Goal: Information Seeking & Learning: Learn about a topic

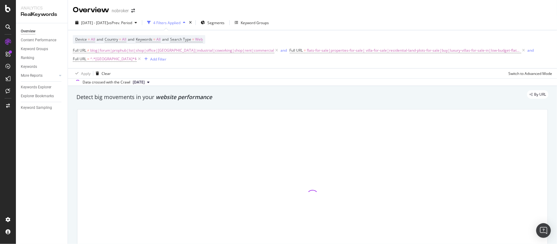
click at [320, 11] on div "Overview nobroker" at bounding box center [312, 7] width 489 height 15
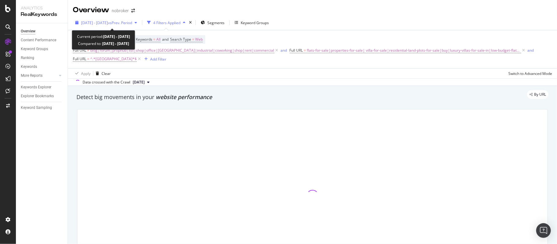
click at [125, 24] on span "vs Prev. Period" at bounding box center [120, 22] width 24 height 5
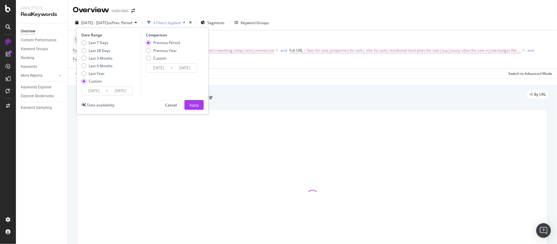
click at [99, 88] on input "2024/01/01" at bounding box center [94, 91] width 24 height 9
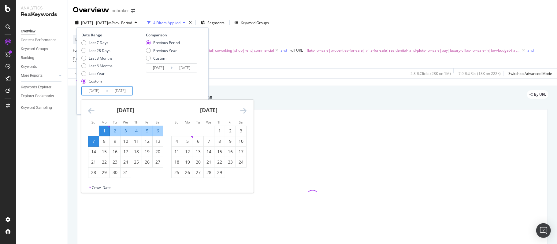
click at [240, 111] on icon "Move forward to switch to the next month." at bounding box center [243, 110] width 6 height 7
click at [241, 111] on icon "Move forward to switch to the next month." at bounding box center [243, 110] width 6 height 7
click at [243, 111] on icon "Move forward to switch to the next month." at bounding box center [243, 110] width 6 height 7
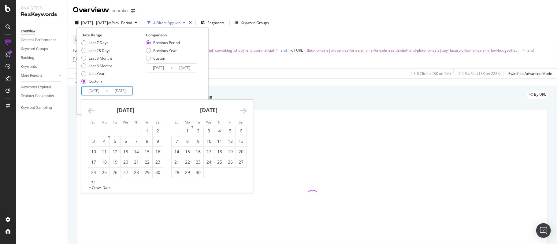
click at [243, 111] on icon "Move forward to switch to the next month." at bounding box center [243, 110] width 6 height 7
click at [244, 111] on icon "Move forward to switch to the next month." at bounding box center [243, 110] width 6 height 7
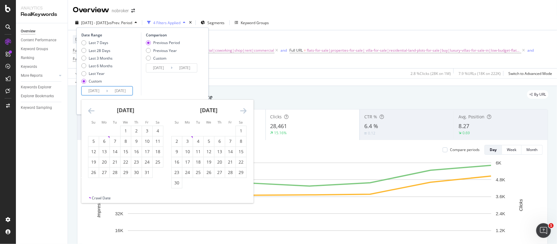
click at [243, 110] on icon "Move forward to switch to the next month." at bounding box center [243, 110] width 6 height 7
click at [243, 111] on icon "Move forward to switch to the next month." at bounding box center [243, 110] width 6 height 7
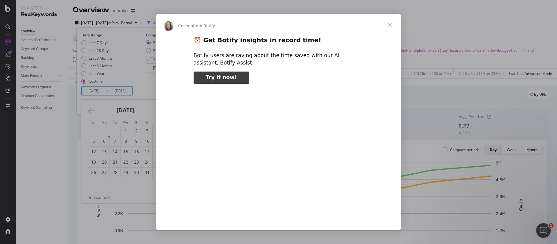
click at [391, 25] on span "Close" at bounding box center [390, 25] width 22 height 22
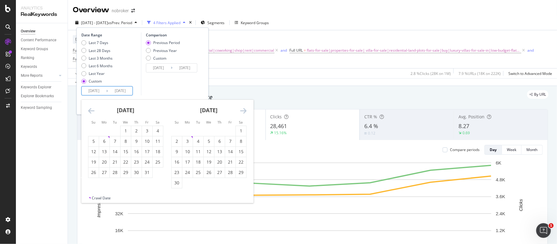
click at [243, 108] on icon "Move forward to switch to the next month." at bounding box center [243, 110] width 6 height 7
click at [243, 110] on icon "Move forward to switch to the next month." at bounding box center [243, 110] width 6 height 7
click at [336, 18] on div "2024 Jan. 1st - Jan. 7th vs Prev. Period 4 Filters Applied Segments Keyword Gro…" at bounding box center [312, 24] width 489 height 12
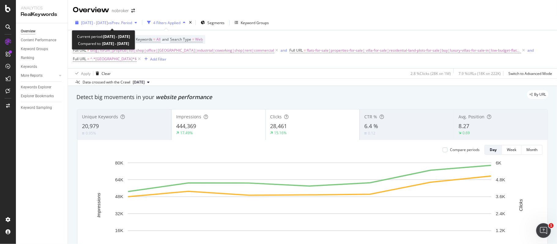
click at [103, 21] on span "2024 Jan. 1st - Jan. 7th" at bounding box center [94, 22] width 27 height 5
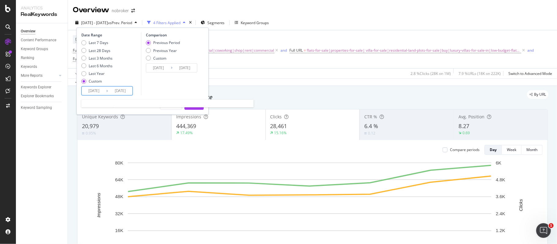
click at [91, 91] on input "2024/01/01" at bounding box center [94, 91] width 24 height 9
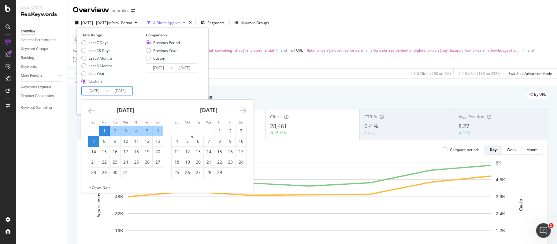
click at [242, 109] on icon "Move forward to switch to the next month." at bounding box center [243, 110] width 6 height 7
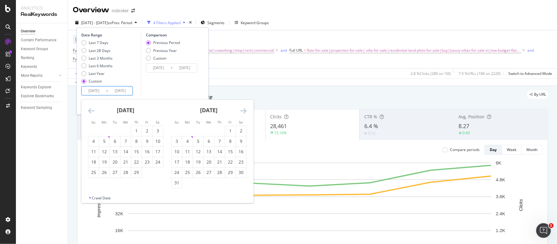
click at [242, 111] on icon "Move forward to switch to the next month." at bounding box center [243, 110] width 6 height 7
click at [242, 112] on icon "Move forward to switch to the next month." at bounding box center [243, 110] width 6 height 7
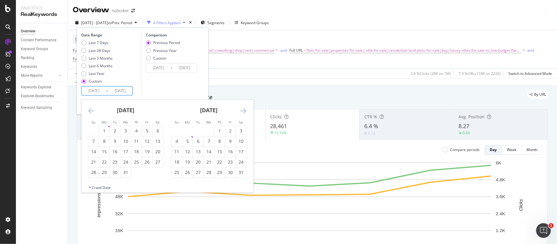
click at [242, 112] on icon "Move forward to switch to the next month." at bounding box center [243, 110] width 6 height 7
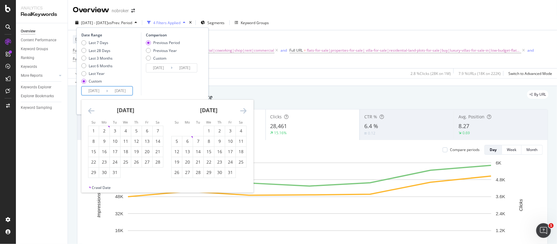
click at [242, 112] on icon "Move forward to switch to the next month." at bounding box center [243, 110] width 6 height 7
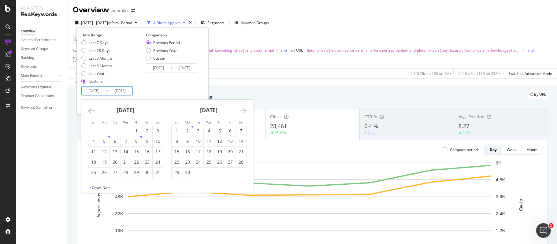
click at [242, 112] on icon "Move forward to switch to the next month." at bounding box center [243, 110] width 6 height 7
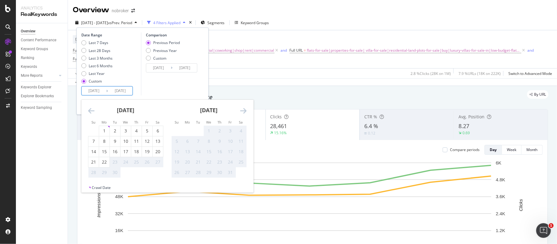
click at [242, 112] on icon "Move forward to switch to the next month." at bounding box center [243, 110] width 6 height 7
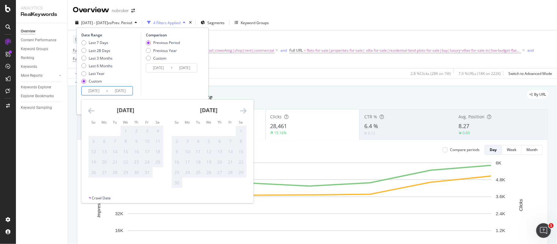
click at [89, 109] on icon "Move backward to switch to the previous month." at bounding box center [91, 110] width 6 height 7
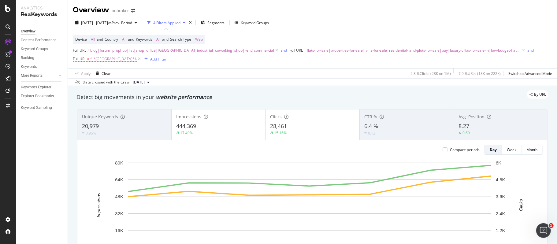
drag, startPoint x: 289, startPoint y: 31, endPoint x: 303, endPoint y: 15, distance: 21.2
click at [290, 30] on div "Device = All and Country = All and Keywords = All and Search Type = Web Full UR…" at bounding box center [312, 49] width 479 height 38
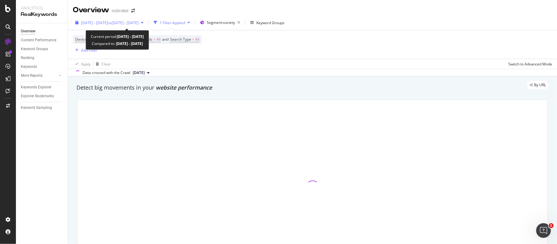
click at [108, 20] on span "[DATE] - [DATE]" at bounding box center [94, 22] width 27 height 5
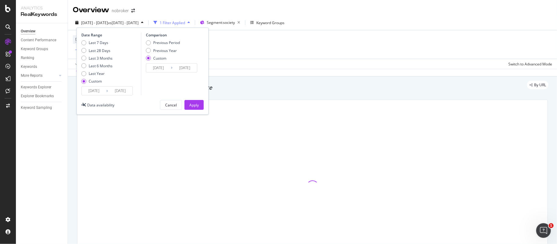
click at [94, 90] on input "[DATE]" at bounding box center [94, 91] width 24 height 9
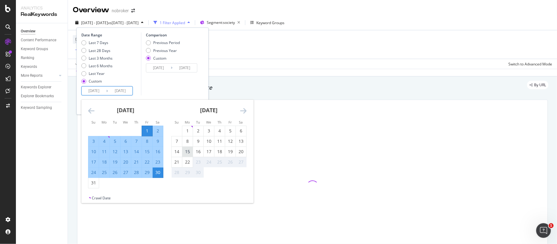
click at [187, 152] on div "15" at bounding box center [187, 152] width 10 height 6
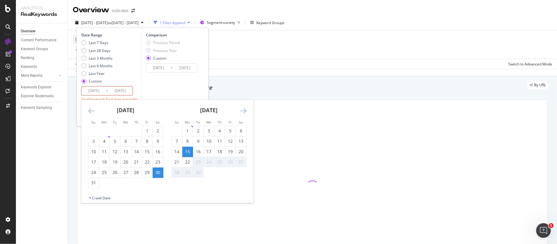
type input "[DATE]"
click at [179, 161] on div "21" at bounding box center [177, 162] width 10 height 6
type input "[DATE]"
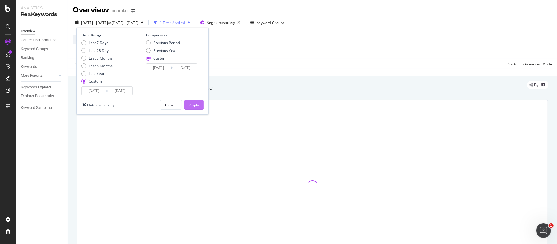
click at [195, 101] on div "Apply" at bounding box center [193, 104] width 9 height 9
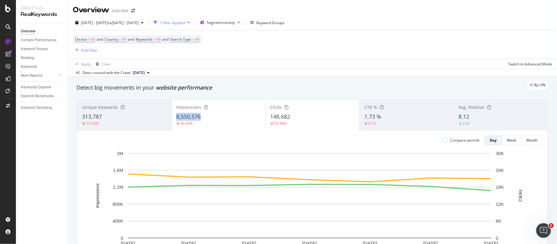
copy span "8,550,576"
copy span "148,682"
copy span "8.12"
click at [284, 23] on div "Keyword Groups" at bounding box center [270, 22] width 28 height 5
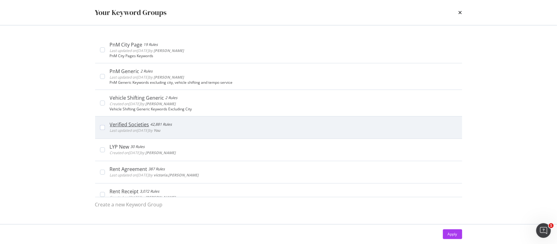
scroll to position [81, 0]
click at [102, 124] on div "Verified Societies 42,881 Rules Last updated on 2025 Apr 24th by You" at bounding box center [278, 127] width 367 height 22
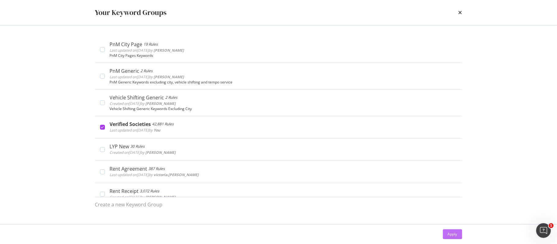
click at [451, 233] on div "Apply" at bounding box center [452, 234] width 9 height 5
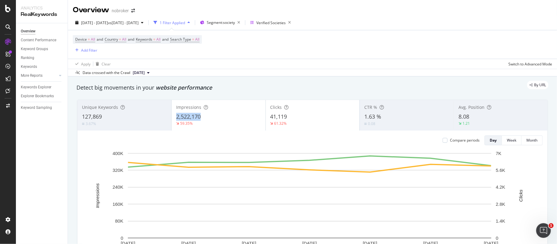
copy span "2,522,170"
copy span "41,119"
copy span "1.63 %"
copy span "8.08"
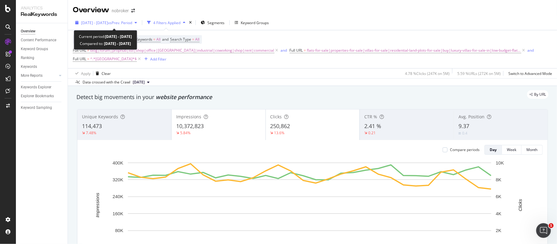
click at [108, 21] on span "[DATE] - [DATE]" at bounding box center [94, 22] width 27 height 5
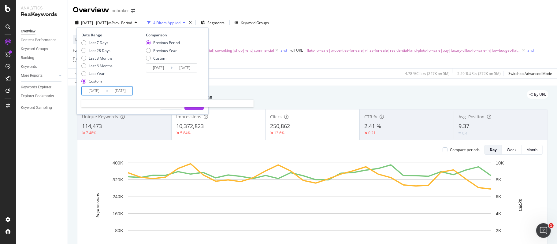
click at [101, 91] on input "[DATE]" at bounding box center [94, 91] width 24 height 9
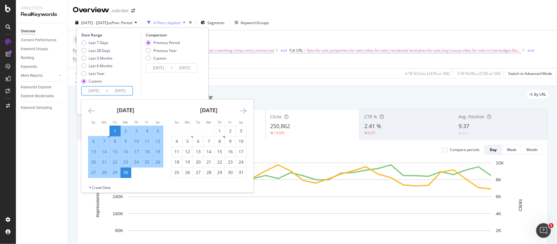
click at [243, 109] on icon "Move forward to switch to the next month." at bounding box center [243, 110] width 6 height 7
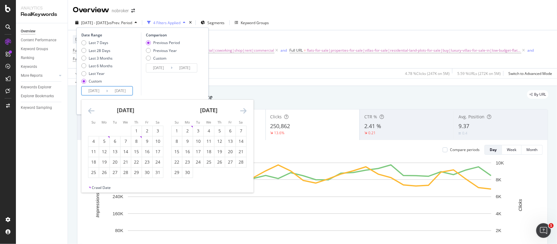
click at [243, 109] on icon "Move forward to switch to the next month." at bounding box center [243, 110] width 6 height 7
click at [188, 153] on div "15" at bounding box center [187, 152] width 10 height 6
type input "[DATE]"
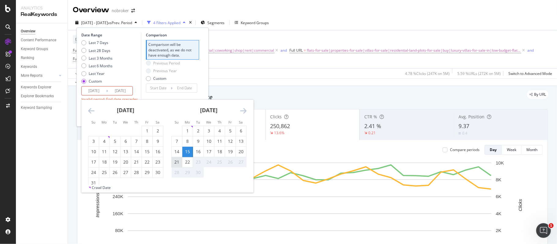
click at [177, 164] on div "21" at bounding box center [177, 162] width 10 height 6
type input "[DATE]"
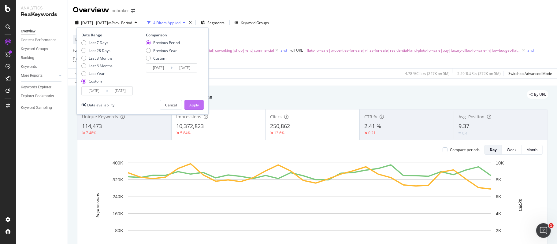
click at [198, 103] on div "Apply" at bounding box center [193, 104] width 9 height 5
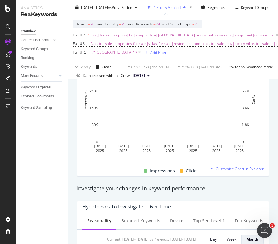
scroll to position [245, 0]
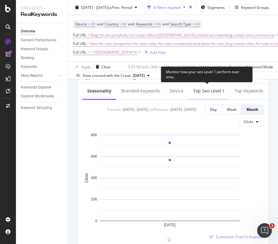
click at [206, 96] on div "Top seo Level 1" at bounding box center [208, 91] width 41 height 17
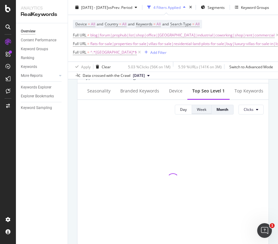
click at [197, 114] on div "Week" at bounding box center [201, 109] width 9 height 9
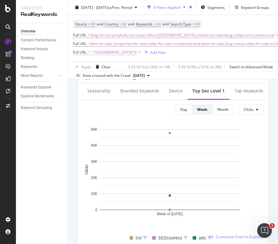
click at [103, 55] on span "^.*[GEOGRAPHIC_DATA]*$" at bounding box center [113, 52] width 46 height 9
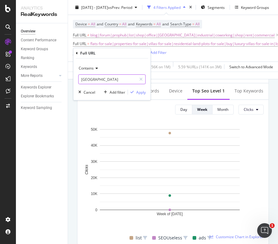
click at [106, 80] on input "[GEOGRAPHIC_DATA]" at bounding box center [108, 79] width 58 height 10
type input "[GEOGRAPHIC_DATA]"
click at [141, 92] on div "Apply" at bounding box center [140, 92] width 9 height 5
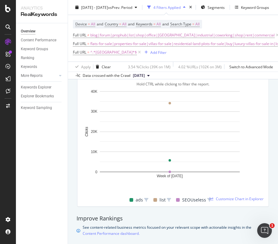
scroll to position [285, 0]
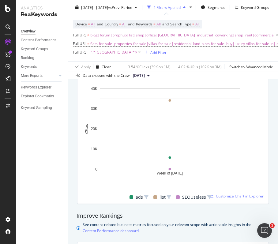
click at [105, 54] on span "^.*[GEOGRAPHIC_DATA]*$" at bounding box center [113, 52] width 46 height 9
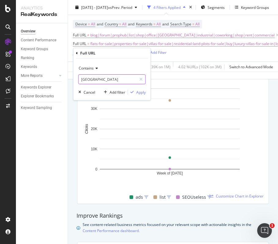
click at [113, 79] on input "[GEOGRAPHIC_DATA]" at bounding box center [108, 79] width 58 height 10
type input "[GEOGRAPHIC_DATA]"
click at [138, 90] on div "Apply" at bounding box center [140, 92] width 9 height 5
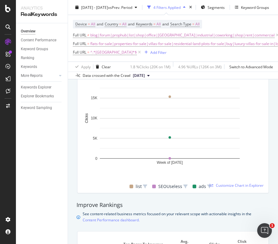
scroll to position [326, 0]
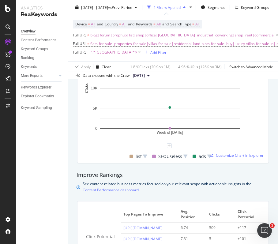
click at [106, 53] on span "^.*[GEOGRAPHIC_DATA]*$" at bounding box center [113, 52] width 46 height 9
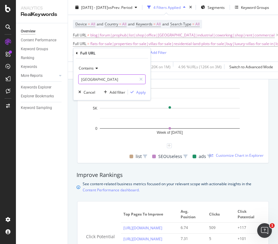
click at [109, 81] on input "[GEOGRAPHIC_DATA]" at bounding box center [108, 79] width 58 height 10
type input "[GEOGRAPHIC_DATA]"
click at [142, 93] on div "Apply" at bounding box center [140, 92] width 9 height 5
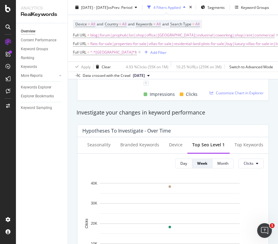
scroll to position [41, 0]
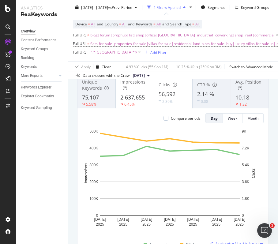
click at [101, 54] on span "^.*[GEOGRAPHIC_DATA]*$" at bounding box center [113, 52] width 46 height 9
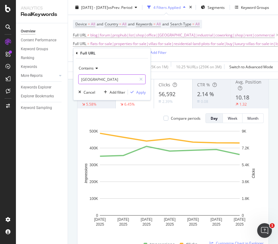
click at [103, 81] on input "[GEOGRAPHIC_DATA]" at bounding box center [108, 79] width 58 height 10
type input "[GEOGRAPHIC_DATA]"
click at [141, 90] on div "Apply" at bounding box center [140, 92] width 9 height 5
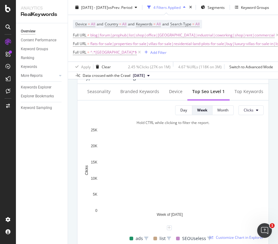
scroll to position [245, 0]
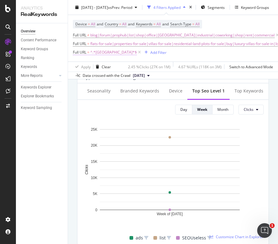
click at [98, 54] on span "^.*[GEOGRAPHIC_DATA]*$" at bounding box center [113, 52] width 46 height 9
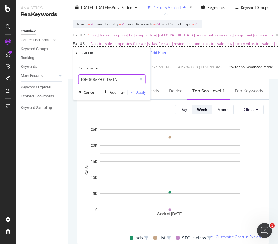
click at [98, 81] on input "[GEOGRAPHIC_DATA]" at bounding box center [108, 79] width 58 height 10
type input "[GEOGRAPHIC_DATA]"
click at [141, 92] on div "Apply" at bounding box center [140, 92] width 9 height 5
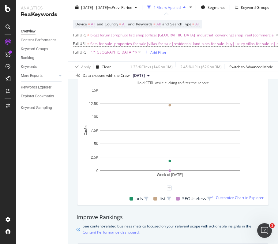
scroll to position [326, 0]
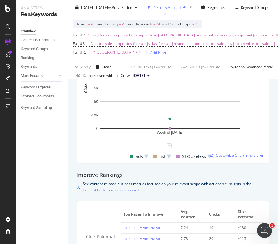
click at [101, 54] on span "^.*[GEOGRAPHIC_DATA]*$" at bounding box center [113, 52] width 46 height 9
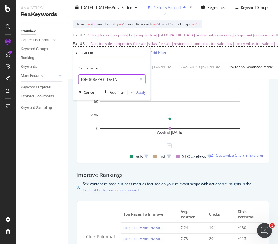
click at [104, 80] on input "[GEOGRAPHIC_DATA]" at bounding box center [108, 79] width 58 height 10
type input "gurgaon"
click at [138, 90] on div "Apply" at bounding box center [140, 92] width 9 height 5
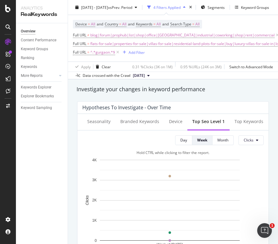
scroll to position [326, 0]
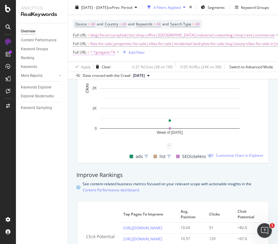
click at [101, 53] on span "^.*gurgaon.*$" at bounding box center [102, 52] width 25 height 9
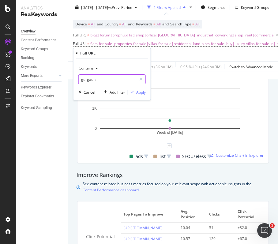
click at [109, 77] on input "gurgaon" at bounding box center [108, 79] width 58 height 10
type input "noida"
click at [141, 91] on div "Apply" at bounding box center [140, 92] width 9 height 5
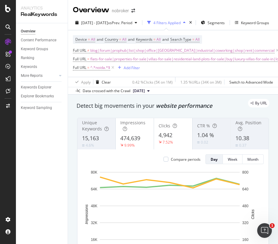
click at [190, 70] on div "Full URL ≠ blog|forum|prophub|list|shop|office|godown|industrial|coworking|shop…" at bounding box center [196, 59] width 247 height 26
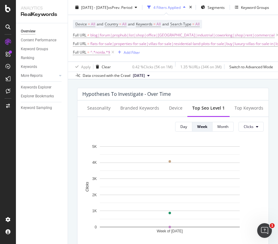
scroll to position [245, 0]
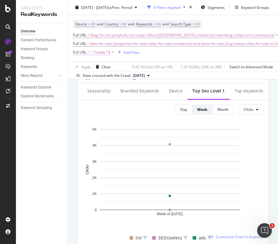
click at [100, 53] on span "^.*noida.*$" at bounding box center [100, 52] width 20 height 9
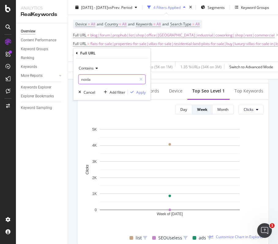
click at [103, 81] on input "noida" at bounding box center [108, 79] width 58 height 10
type input "faridabad"
click at [139, 92] on div "Apply" at bounding box center [140, 92] width 9 height 5
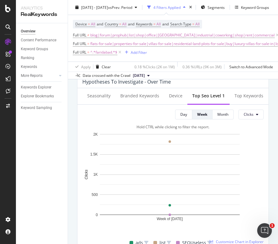
scroll to position [245, 0]
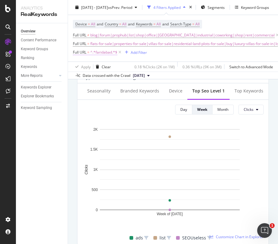
click at [102, 52] on span "^.*faridabad.*$" at bounding box center [103, 52] width 27 height 9
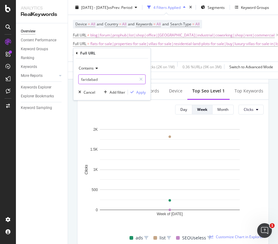
click at [109, 81] on input "faridabad" at bounding box center [108, 79] width 58 height 10
type input "[GEOGRAPHIC_DATA]"
click at [139, 92] on div "Apply" at bounding box center [140, 92] width 9 height 5
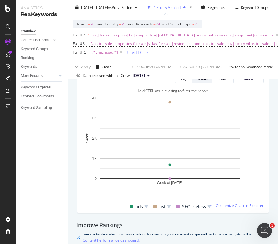
scroll to position [285, 0]
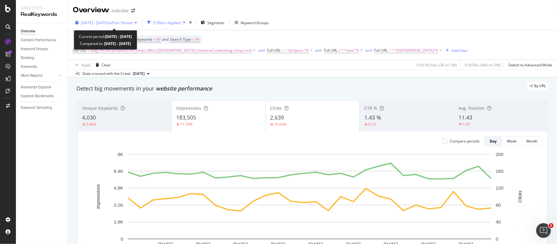
click at [108, 20] on span "[DATE] - [DATE]" at bounding box center [94, 22] width 27 height 5
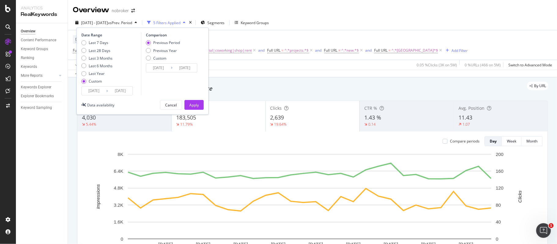
click at [95, 91] on input "[DATE]" at bounding box center [94, 91] width 24 height 9
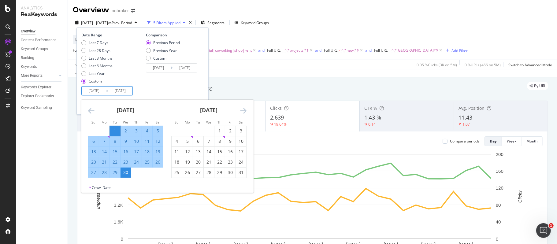
click at [239, 110] on div "[DATE]" at bounding box center [208, 113] width 75 height 26
click at [244, 110] on icon "Move forward to switch to the next month." at bounding box center [243, 110] width 6 height 7
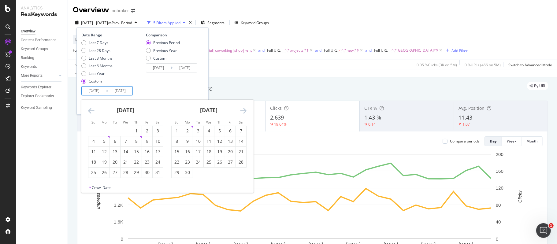
click at [244, 109] on icon "Move forward to switch to the next month." at bounding box center [243, 110] width 6 height 7
click at [245, 108] on icon "Move forward to switch to the next month." at bounding box center [243, 110] width 6 height 7
click at [243, 110] on icon "Move forward to switch to the next month." at bounding box center [243, 110] width 6 height 7
click at [189, 153] on div "15" at bounding box center [187, 152] width 10 height 6
type input "[DATE]"
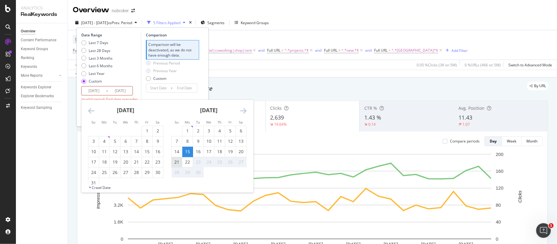
click at [177, 162] on div "21" at bounding box center [177, 162] width 10 height 6
type input "[DATE]"
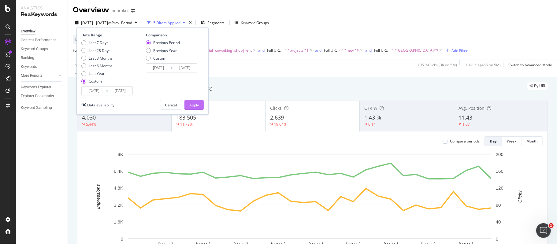
click at [196, 103] on div "Apply" at bounding box center [193, 104] width 9 height 5
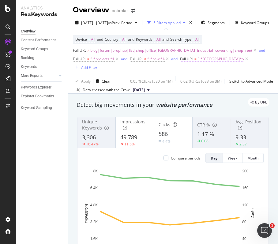
click at [213, 61] on span "^.*[GEOGRAPHIC_DATA]*$" at bounding box center [220, 59] width 46 height 9
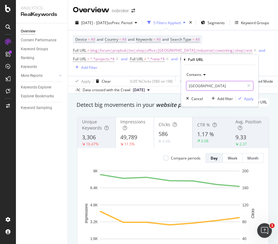
click at [212, 90] on input "[GEOGRAPHIC_DATA]" at bounding box center [215, 86] width 58 height 10
paste input "[GEOGRAPHIC_DATA]"
type input "[GEOGRAPHIC_DATA]"
click at [252, 98] on div "Apply" at bounding box center [248, 98] width 9 height 5
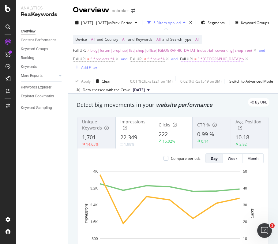
click at [210, 59] on span "^.*[GEOGRAPHIC_DATA]*$" at bounding box center [220, 59] width 46 height 9
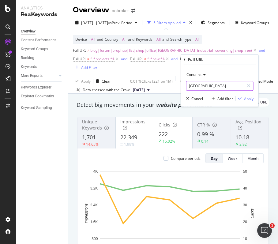
click at [210, 81] on input "[GEOGRAPHIC_DATA]" at bounding box center [215, 86] width 58 height 10
paste input "[GEOGRAPHIC_DATA]"
type input "[GEOGRAPHIC_DATA]"
click at [247, 98] on div "Apply" at bounding box center [248, 98] width 9 height 5
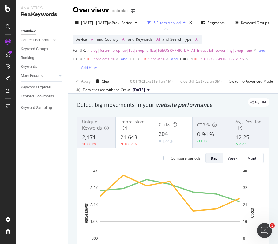
click at [215, 59] on span "^.*[GEOGRAPHIC_DATA]*$" at bounding box center [220, 59] width 46 height 9
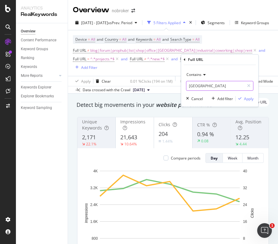
click at [211, 85] on input "[GEOGRAPHIC_DATA]" at bounding box center [215, 86] width 58 height 10
type input "[GEOGRAPHIC_DATA]"
click at [249, 98] on div "Apply" at bounding box center [248, 98] width 9 height 5
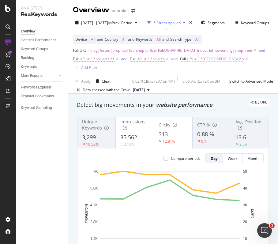
click at [213, 63] on span "^.*[GEOGRAPHIC_DATA]*$" at bounding box center [220, 59] width 46 height 9
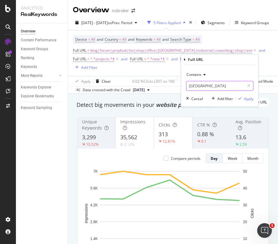
click at [215, 85] on input "[GEOGRAPHIC_DATA]" at bounding box center [215, 86] width 58 height 10
paste input "[GEOGRAPHIC_DATA]"
type input "[GEOGRAPHIC_DATA]"
click at [247, 98] on div "Apply" at bounding box center [248, 98] width 9 height 5
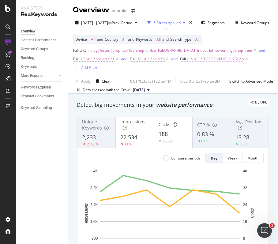
click at [210, 60] on span "^.*[GEOGRAPHIC_DATA]*$" at bounding box center [220, 59] width 46 height 9
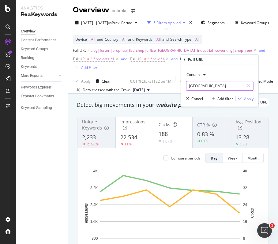
click at [208, 86] on input "[GEOGRAPHIC_DATA]" at bounding box center [215, 86] width 58 height 10
paste input "[GEOGRAPHIC_DATA]"
type input "[GEOGRAPHIC_DATA]"
click at [247, 100] on div "Apply" at bounding box center [248, 98] width 9 height 5
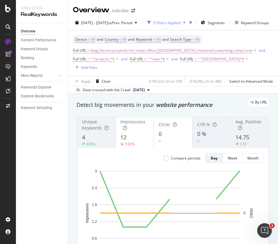
click at [204, 60] on span "^.*[GEOGRAPHIC_DATA]*$" at bounding box center [220, 59] width 46 height 9
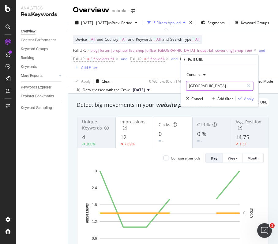
click at [203, 84] on input "[GEOGRAPHIC_DATA]" at bounding box center [215, 86] width 58 height 10
paste input "gurgaon"
type input "gurgaon"
click at [246, 99] on div "Apply" at bounding box center [248, 98] width 9 height 5
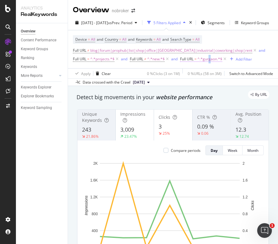
click at [211, 58] on span "^.*gurgaon.*$" at bounding box center [209, 59] width 25 height 9
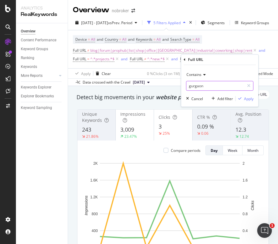
click at [212, 84] on input "gurgaon" at bounding box center [215, 86] width 58 height 10
paste input "noida"
type input "noida"
click at [249, 98] on div "Apply" at bounding box center [248, 98] width 9 height 5
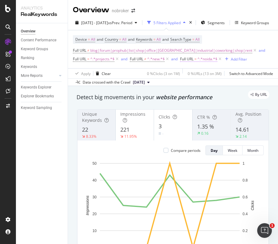
click at [206, 60] on span "^.*noida.*$" at bounding box center [207, 59] width 20 height 9
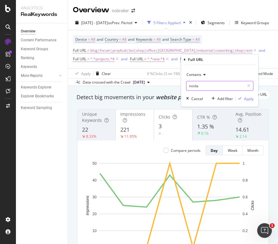
click at [208, 84] on input "noida" at bounding box center [215, 86] width 58 height 10
paste input "faridabad"
type input "faridabad"
click at [245, 97] on div "Apply" at bounding box center [248, 98] width 9 height 5
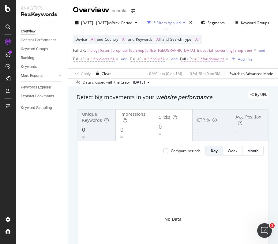
click at [209, 59] on span "^.*faridabad.*$" at bounding box center [210, 59] width 27 height 9
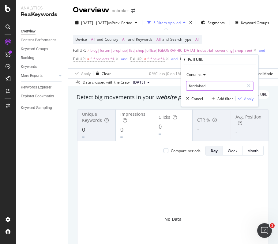
click at [210, 88] on input "faridabad" at bounding box center [215, 86] width 58 height 10
paste input "ghazi"
type input "[GEOGRAPHIC_DATA]"
click at [245, 97] on div "Apply" at bounding box center [248, 98] width 9 height 5
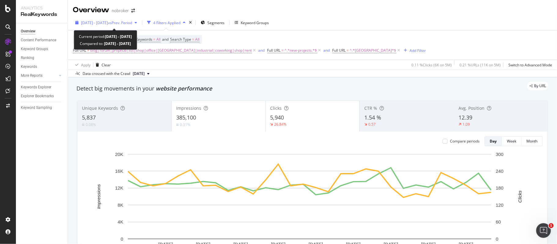
click at [108, 22] on span "[DATE] - [DATE]" at bounding box center [94, 22] width 27 height 5
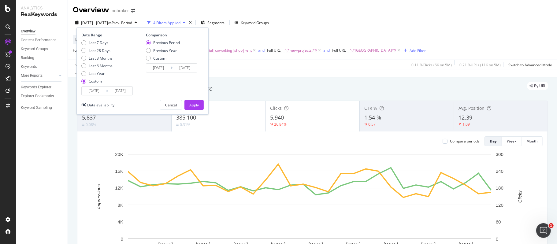
click at [94, 90] on input "[DATE]" at bounding box center [94, 91] width 24 height 9
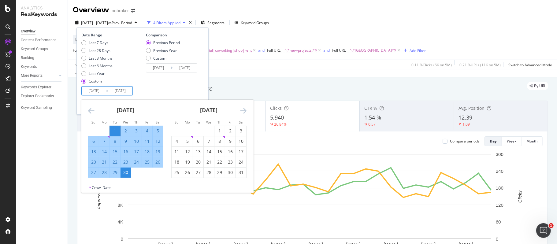
click at [244, 109] on icon "Move forward to switch to the next month." at bounding box center [243, 110] width 6 height 7
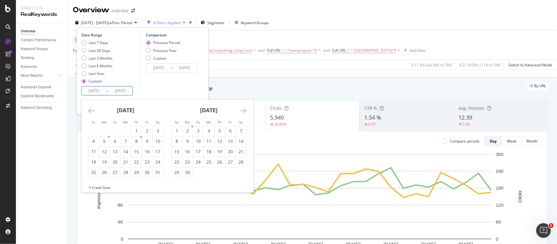
click at [244, 108] on icon "Move forward to switch to the next month." at bounding box center [243, 110] width 6 height 7
click at [188, 149] on div "15" at bounding box center [187, 152] width 10 height 6
type input "[DATE]"
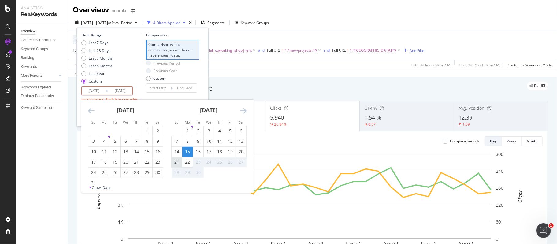
click at [175, 162] on div "21" at bounding box center [177, 162] width 10 height 6
type input "[DATE]"
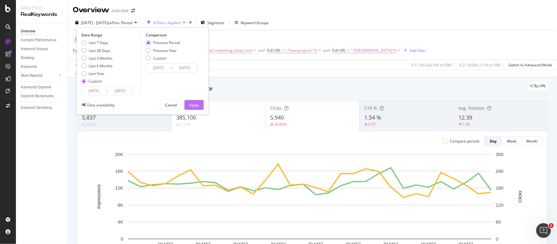
click at [198, 105] on div "Apply" at bounding box center [193, 104] width 9 height 5
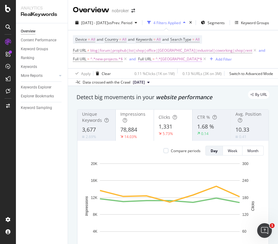
click at [169, 60] on span "^.*[GEOGRAPHIC_DATA]*$" at bounding box center [178, 59] width 46 height 9
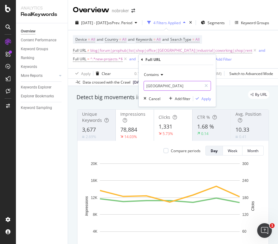
click at [172, 87] on input "[GEOGRAPHIC_DATA]" at bounding box center [173, 86] width 58 height 10
paste input "[GEOGRAPHIC_DATA]"
type input "[GEOGRAPHIC_DATA]"
drag, startPoint x: 203, startPoint y: 97, endPoint x: 124, endPoint y: 39, distance: 98.4
click at [203, 97] on div "Apply" at bounding box center [205, 98] width 9 height 5
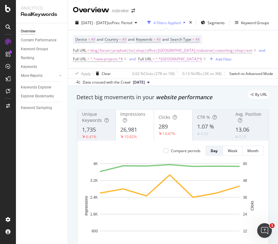
click at [166, 61] on span "^.*[GEOGRAPHIC_DATA]*$" at bounding box center [178, 59] width 46 height 9
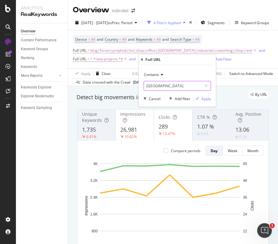
click at [170, 86] on input "[GEOGRAPHIC_DATA]" at bounding box center [173, 86] width 58 height 10
paste input "[GEOGRAPHIC_DATA]"
type input "[GEOGRAPHIC_DATA]"
click at [202, 97] on div "Apply" at bounding box center [205, 98] width 9 height 5
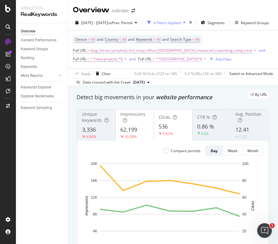
click at [173, 60] on span "^.*[GEOGRAPHIC_DATA]*$" at bounding box center [178, 59] width 46 height 9
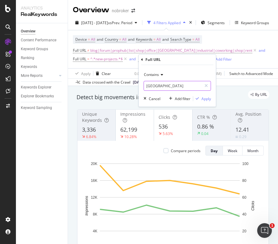
click at [173, 86] on input "[GEOGRAPHIC_DATA]" at bounding box center [173, 86] width 58 height 10
paste input "[GEOGRAPHIC_DATA]"
type input "[GEOGRAPHIC_DATA]"
click at [203, 99] on div "Apply" at bounding box center [205, 98] width 9 height 5
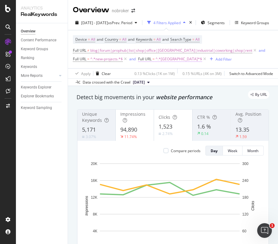
click at [169, 60] on span "^.*[GEOGRAPHIC_DATA]*$" at bounding box center [178, 59] width 46 height 9
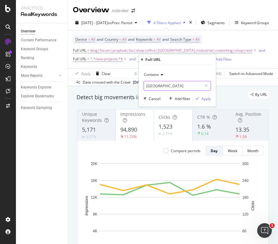
click at [167, 85] on input "[GEOGRAPHIC_DATA]" at bounding box center [173, 86] width 58 height 10
paste input "[GEOGRAPHIC_DATA]"
type input "[GEOGRAPHIC_DATA]"
click at [206, 98] on div "Apply" at bounding box center [205, 98] width 9 height 5
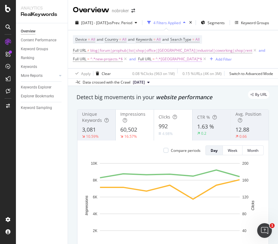
click at [164, 61] on span "^.*[GEOGRAPHIC_DATA]*$" at bounding box center [178, 59] width 46 height 9
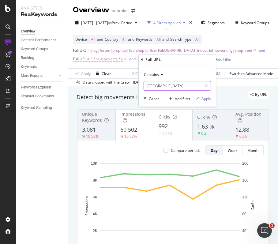
click at [162, 87] on input "[GEOGRAPHIC_DATA]" at bounding box center [173, 86] width 58 height 10
paste input "[GEOGRAPHIC_DATA]"
type input "[GEOGRAPHIC_DATA]"
click at [201, 97] on div "Apply" at bounding box center [202, 99] width 18 height 6
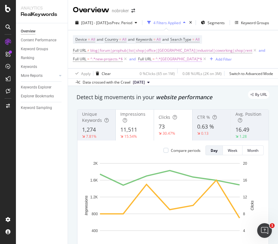
click at [166, 61] on span "^.*[GEOGRAPHIC_DATA]*$" at bounding box center [178, 59] width 46 height 9
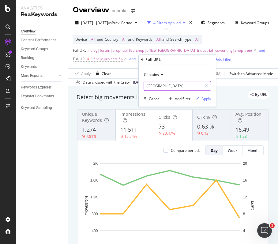
click at [168, 86] on input "[GEOGRAPHIC_DATA]" at bounding box center [173, 86] width 58 height 10
paste input "gurgaon"
type input "gurgaon"
click at [204, 98] on div "Apply" at bounding box center [205, 98] width 9 height 5
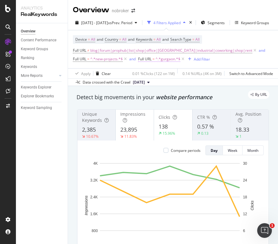
click at [169, 60] on span "^.*gurgaon.*$" at bounding box center [167, 59] width 25 height 9
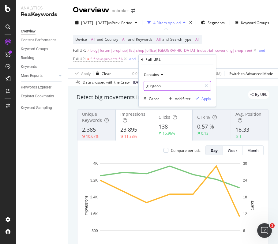
click at [173, 85] on input "gurgaon" at bounding box center [173, 86] width 58 height 10
paste input "noida"
type input "noida"
click at [205, 99] on div "Apply" at bounding box center [205, 98] width 9 height 5
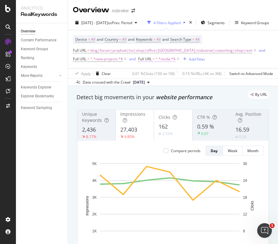
click at [166, 59] on span "^.*noida.*$" at bounding box center [165, 59] width 20 height 9
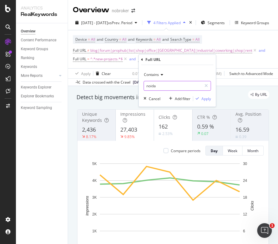
click at [168, 88] on input "noida" at bounding box center [173, 86] width 58 height 10
paste input "faridabad"
type input "faridabad"
drag, startPoint x: 203, startPoint y: 99, endPoint x: 151, endPoint y: 0, distance: 112.2
click at [203, 99] on div "Apply" at bounding box center [205, 98] width 9 height 5
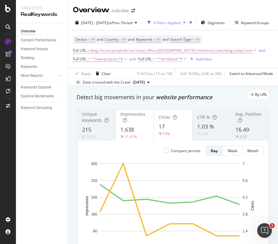
click at [170, 63] on span "^.*faridabad.*$" at bounding box center [168, 59] width 27 height 9
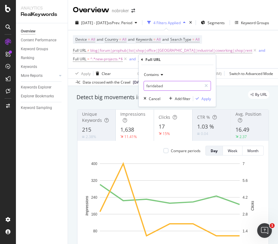
click at [177, 87] on input "faridabad" at bounding box center [173, 86] width 58 height 10
paste input "ghazi"
type input "[GEOGRAPHIC_DATA]"
click at [204, 99] on div "Apply" at bounding box center [205, 98] width 9 height 5
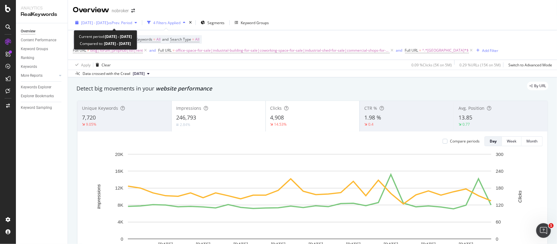
click at [132, 24] on span "vs Prev. Period" at bounding box center [120, 22] width 24 height 5
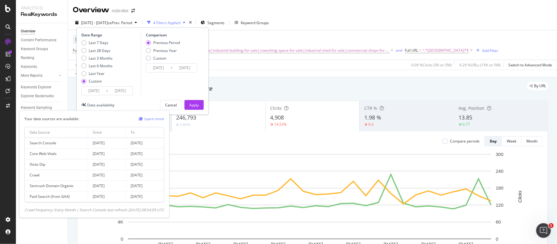
click at [93, 93] on input "[DATE]" at bounding box center [94, 91] width 24 height 9
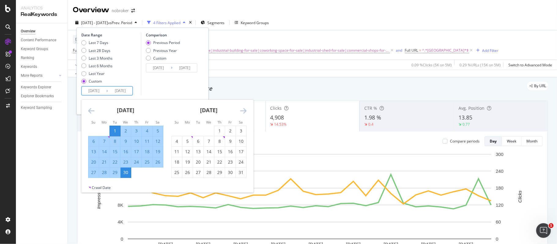
click at [243, 112] on icon "Move forward to switch to the next month." at bounding box center [243, 110] width 6 height 7
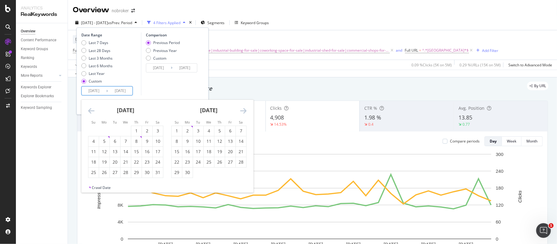
click at [243, 112] on icon "Move forward to switch to the next month." at bounding box center [243, 110] width 6 height 7
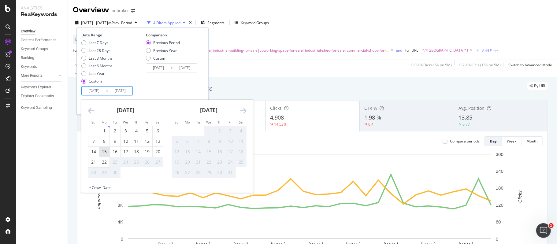
click at [108, 152] on div "15" at bounding box center [104, 152] width 10 height 6
type input "[DATE]"
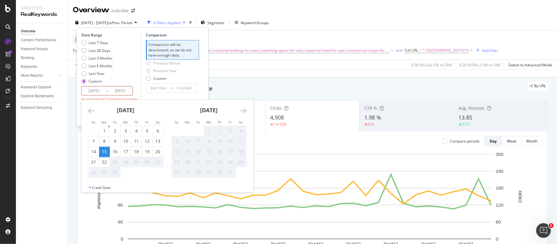
click at [95, 163] on div "21" at bounding box center [93, 162] width 10 height 6
type input "[DATE]"
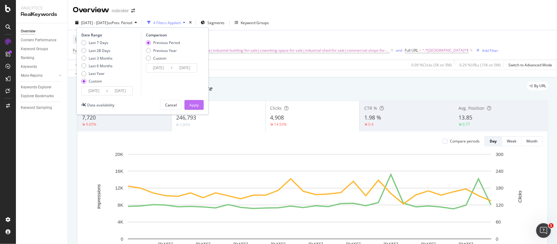
click at [196, 106] on div "Apply" at bounding box center [193, 104] width 9 height 5
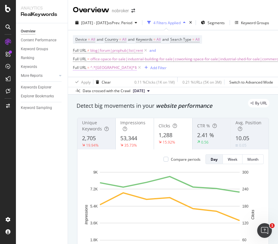
click at [104, 71] on span "^.*[GEOGRAPHIC_DATA]*$" at bounding box center [113, 67] width 46 height 9
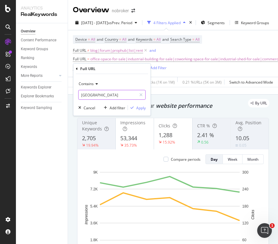
click at [102, 94] on input "[GEOGRAPHIC_DATA]" at bounding box center [108, 95] width 58 height 10
paste input "[GEOGRAPHIC_DATA]"
type input "[GEOGRAPHIC_DATA]"
click at [145, 107] on div "Apply" at bounding box center [140, 107] width 9 height 5
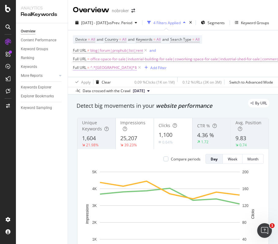
click at [102, 71] on span "^.*[GEOGRAPHIC_DATA]*$" at bounding box center [113, 67] width 46 height 9
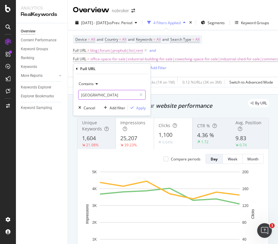
click at [108, 91] on input "[GEOGRAPHIC_DATA]" at bounding box center [108, 95] width 58 height 10
paste input "[GEOGRAPHIC_DATA]"
type input "[GEOGRAPHIC_DATA]"
click at [139, 107] on div "Apply" at bounding box center [140, 107] width 9 height 5
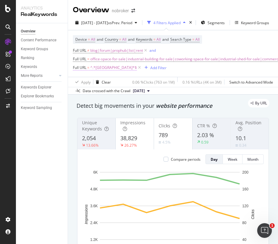
click at [102, 70] on span "^.*[GEOGRAPHIC_DATA]*$" at bounding box center [113, 67] width 46 height 9
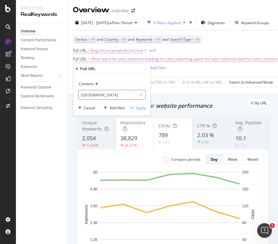
click at [112, 99] on input "[GEOGRAPHIC_DATA]" at bounding box center [108, 95] width 58 height 10
paste input "[GEOGRAPHIC_DATA]"
type input "[GEOGRAPHIC_DATA]"
click at [139, 107] on div "Apply" at bounding box center [140, 107] width 9 height 5
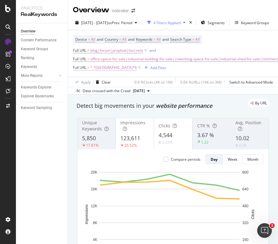
click at [101, 69] on span "^.*[GEOGRAPHIC_DATA]*$" at bounding box center [113, 67] width 46 height 9
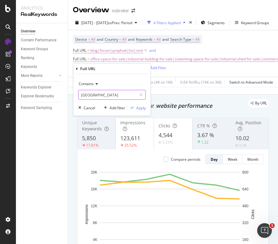
click at [110, 97] on input "[GEOGRAPHIC_DATA]" at bounding box center [108, 95] width 58 height 10
paste input "[GEOGRAPHIC_DATA]"
type input "[GEOGRAPHIC_DATA]"
click at [140, 107] on div "Apply" at bounding box center [140, 107] width 9 height 5
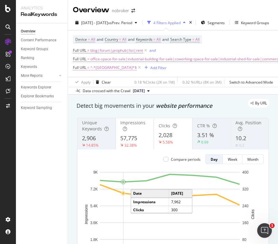
click at [99, 68] on span "^.*[GEOGRAPHIC_DATA]*$" at bounding box center [113, 67] width 46 height 9
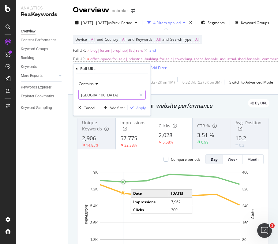
click at [107, 95] on input "[GEOGRAPHIC_DATA]" at bounding box center [108, 95] width 58 height 10
paste input "[GEOGRAPHIC_DATA]"
type input "[GEOGRAPHIC_DATA]"
click at [145, 107] on div "Apply" at bounding box center [140, 107] width 9 height 5
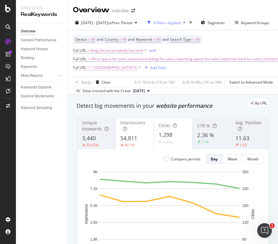
click at [100, 70] on span "^.*[GEOGRAPHIC_DATA]*$" at bounding box center [113, 67] width 46 height 9
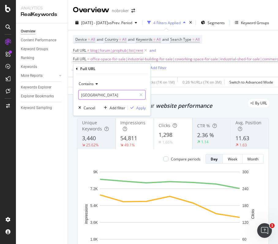
click at [106, 95] on input "[GEOGRAPHIC_DATA]" at bounding box center [108, 95] width 58 height 10
paste input "gurgaon"
type input "gurgaon"
click at [138, 108] on div "Apply" at bounding box center [140, 107] width 9 height 5
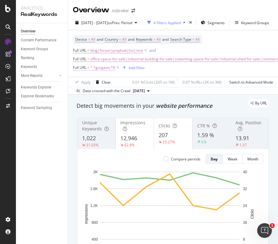
click at [100, 69] on span "^.*gurgaon.*$" at bounding box center [102, 67] width 25 height 9
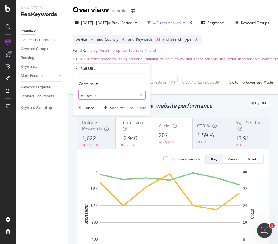
click at [104, 95] on input "gurgaon" at bounding box center [108, 95] width 58 height 10
paste input "noida"
type input "noida"
click at [133, 108] on icon "button" at bounding box center [131, 108] width 3 height 4
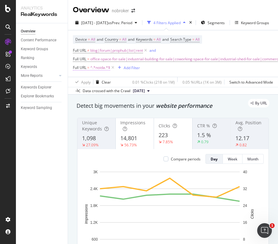
click at [101, 69] on span "^.*noida.*$" at bounding box center [100, 67] width 20 height 9
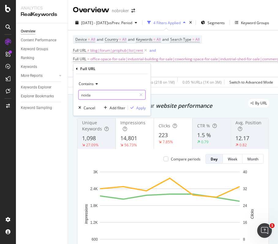
click at [109, 95] on input "noida" at bounding box center [108, 95] width 58 height 10
paste input "faridabad"
type input "faridabad"
click at [140, 108] on div "Apply" at bounding box center [140, 107] width 9 height 5
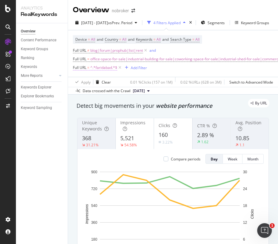
click at [106, 69] on span "^.*faridabad.*$" at bounding box center [103, 67] width 27 height 9
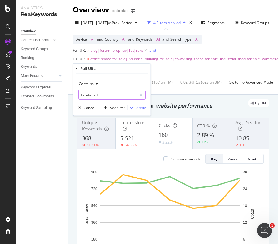
click at [109, 95] on input "faridabad" at bounding box center [108, 95] width 58 height 10
paste input "ghazi"
type input "[GEOGRAPHIC_DATA]"
drag, startPoint x: 137, startPoint y: 107, endPoint x: 163, endPoint y: 0, distance: 109.9
click at [137, 107] on div "Apply" at bounding box center [140, 107] width 9 height 5
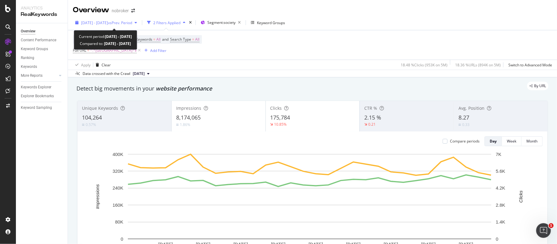
click at [108, 23] on span "[DATE] - [DATE]" at bounding box center [94, 22] width 27 height 5
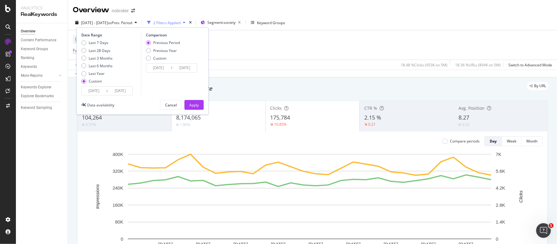
click at [92, 90] on input "[DATE]" at bounding box center [94, 91] width 24 height 9
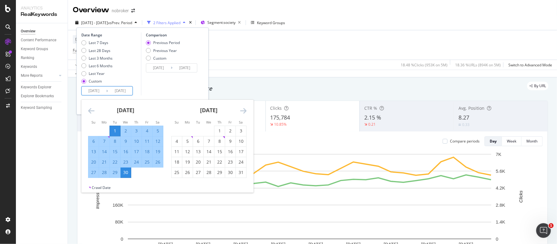
click at [241, 109] on icon "Move forward to switch to the next month." at bounding box center [243, 110] width 6 height 7
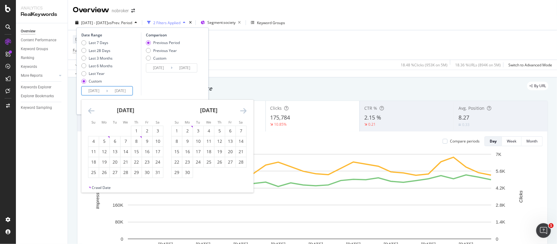
click at [241, 109] on icon "Move forward to switch to the next month." at bounding box center [243, 110] width 6 height 7
click at [240, 109] on icon "Move forward to switch to the next month." at bounding box center [243, 110] width 6 height 7
click at [240, 110] on icon "Move forward to switch to the next month." at bounding box center [243, 110] width 6 height 7
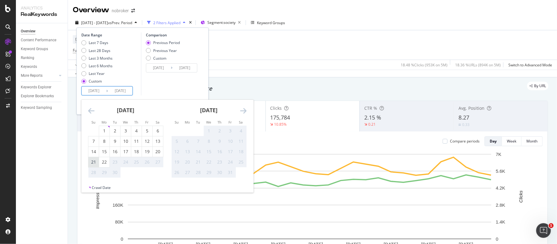
click at [106, 151] on div "15" at bounding box center [104, 152] width 10 height 6
type input "[DATE]"
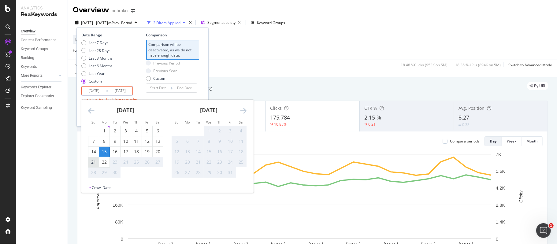
click at [90, 162] on div "21" at bounding box center [93, 162] width 10 height 6
type input "[DATE]"
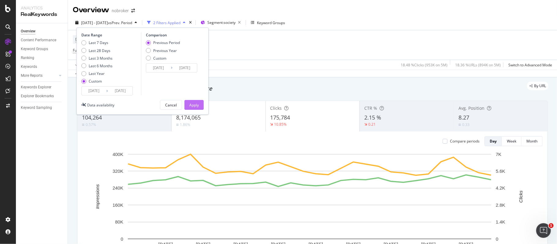
click at [192, 106] on div "Apply" at bounding box center [193, 104] width 9 height 5
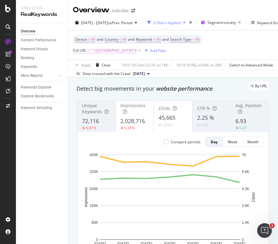
click at [101, 52] on span "^.*[GEOGRAPHIC_DATA]*$" at bounding box center [113, 50] width 46 height 9
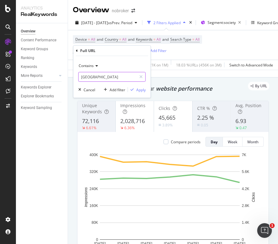
click at [106, 75] on input "[GEOGRAPHIC_DATA]" at bounding box center [108, 77] width 58 height 10
paste input "[GEOGRAPHIC_DATA]"
type input "[GEOGRAPHIC_DATA]"
click at [136, 88] on div "Apply" at bounding box center [140, 89] width 9 height 5
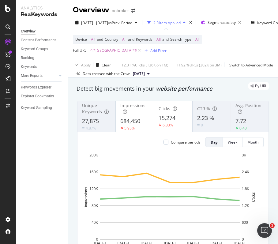
click at [101, 50] on span "^.*[GEOGRAPHIC_DATA]*$" at bounding box center [113, 50] width 46 height 9
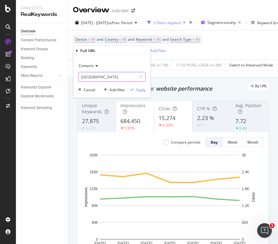
click at [108, 76] on input "[GEOGRAPHIC_DATA]" at bounding box center [108, 77] width 58 height 10
paste input "[GEOGRAPHIC_DATA]"
type input "[GEOGRAPHIC_DATA]"
click at [136, 89] on div "Apply" at bounding box center [140, 89] width 9 height 5
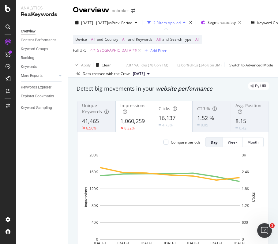
click at [102, 50] on span "^.*[GEOGRAPHIC_DATA]*$" at bounding box center [113, 50] width 46 height 9
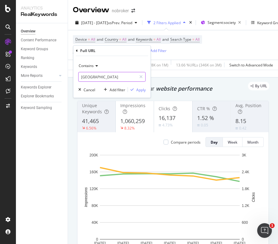
click at [103, 77] on input "[GEOGRAPHIC_DATA]" at bounding box center [108, 77] width 58 height 10
paste input "[GEOGRAPHIC_DATA]"
type input "[GEOGRAPHIC_DATA]"
click at [141, 88] on div "Apply" at bounding box center [140, 89] width 9 height 5
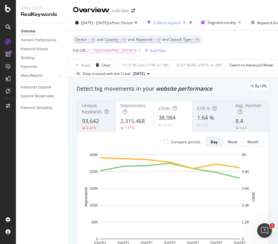
click at [106, 50] on span "^.*[GEOGRAPHIC_DATA]*$" at bounding box center [113, 50] width 46 height 9
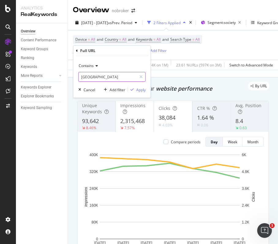
click at [110, 77] on input "[GEOGRAPHIC_DATA]" at bounding box center [108, 77] width 58 height 10
paste input "[GEOGRAPHIC_DATA]"
type input "[GEOGRAPHIC_DATA]"
click at [140, 90] on div "Apply" at bounding box center [140, 89] width 9 height 5
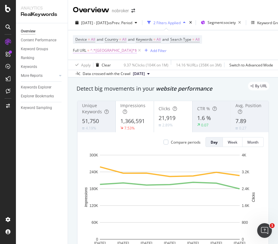
click at [101, 50] on span "^.*[GEOGRAPHIC_DATA]*$" at bounding box center [113, 50] width 46 height 9
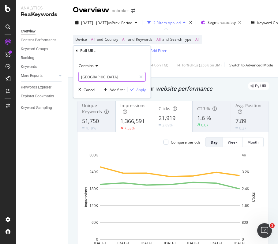
click at [103, 73] on input "[GEOGRAPHIC_DATA]" at bounding box center [108, 77] width 58 height 10
paste input "[GEOGRAPHIC_DATA]"
type input "[GEOGRAPHIC_DATA]"
click at [137, 90] on div "Apply" at bounding box center [140, 89] width 9 height 5
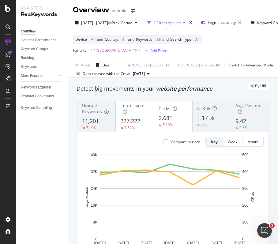
click at [98, 52] on span "^.*[GEOGRAPHIC_DATA]*$" at bounding box center [113, 50] width 46 height 9
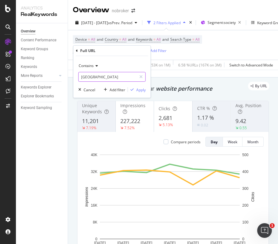
click at [105, 74] on input "[GEOGRAPHIC_DATA]" at bounding box center [108, 77] width 58 height 10
paste input "gurgaon"
type input "gurgaon"
click at [140, 91] on div "Apply" at bounding box center [140, 89] width 9 height 5
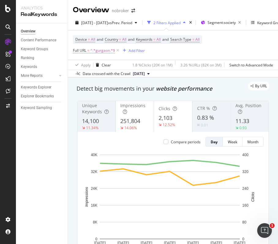
click at [98, 53] on span "^.*gurgaon.*$" at bounding box center [102, 50] width 25 height 9
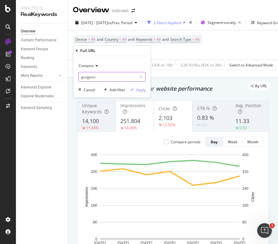
click at [101, 74] on input "gurgaon" at bounding box center [108, 77] width 58 height 10
paste input "noida"
type input "noida"
click at [138, 88] on div "Apply" at bounding box center [140, 89] width 9 height 5
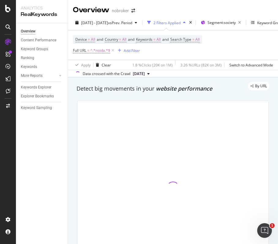
click at [207, 9] on div "Overview nobroker" at bounding box center [173, 7] width 210 height 15
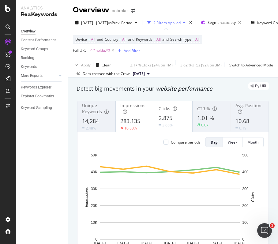
click at [99, 50] on span "^.*noida.*$" at bounding box center [100, 50] width 20 height 9
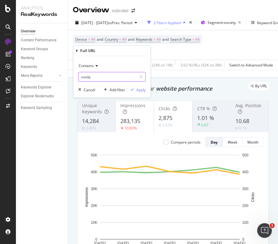
click at [105, 76] on input "noida" at bounding box center [108, 77] width 58 height 10
paste input "faridabad"
type input "faridabad"
click at [140, 89] on div "Apply" at bounding box center [140, 89] width 9 height 5
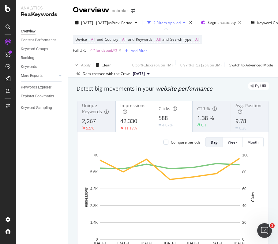
click at [105, 50] on span "^.*faridabad.*$" at bounding box center [103, 50] width 27 height 9
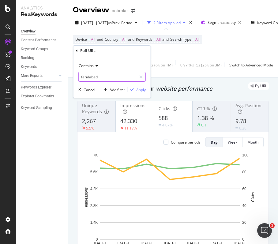
click at [111, 76] on input "faridabad" at bounding box center [108, 77] width 58 height 10
paste input "ghazi"
type input "[GEOGRAPHIC_DATA]"
click at [141, 90] on div "Apply" at bounding box center [140, 89] width 9 height 5
